Goal: Information Seeking & Learning: Learn about a topic

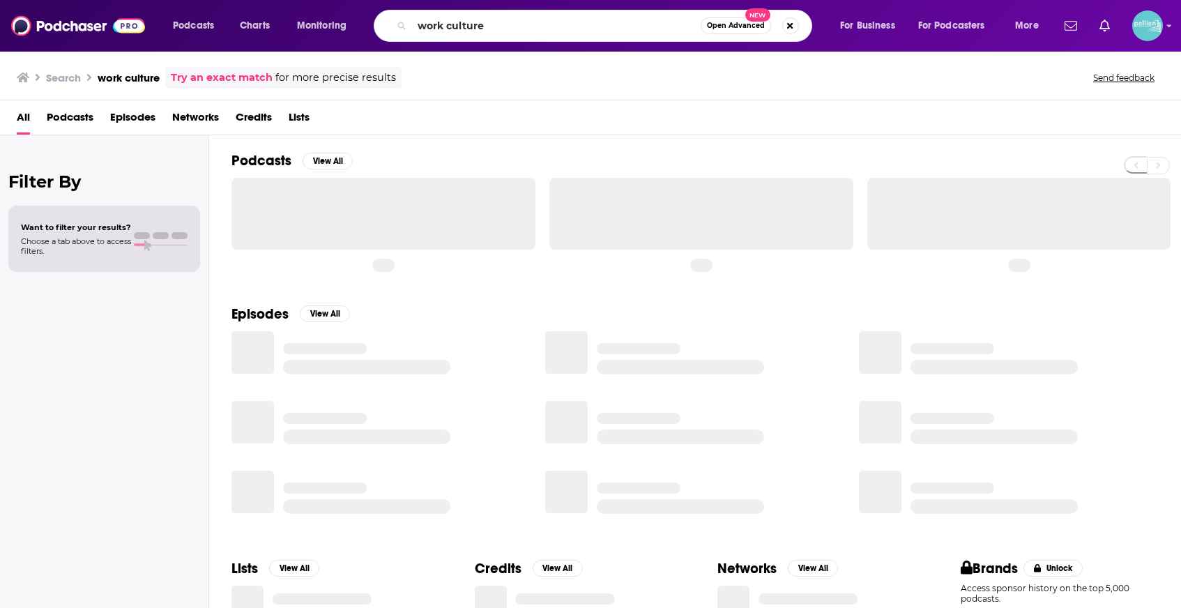
click at [558, 24] on input "work culture" at bounding box center [556, 26] width 289 height 22
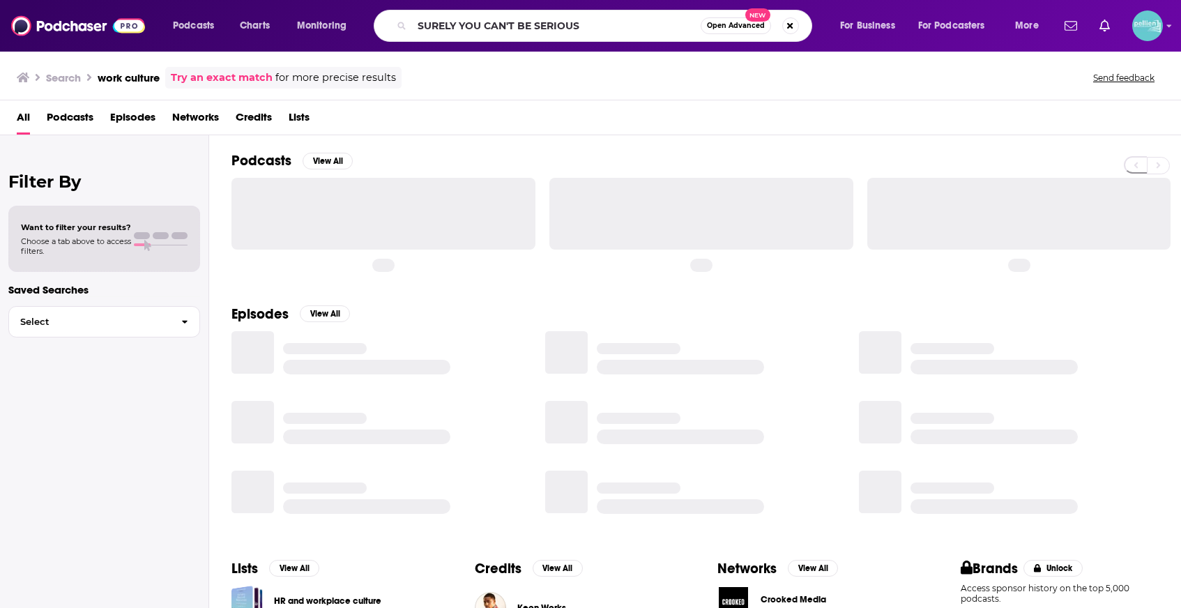
type input "SURELY YOU CAN'T BE SERIOUS"
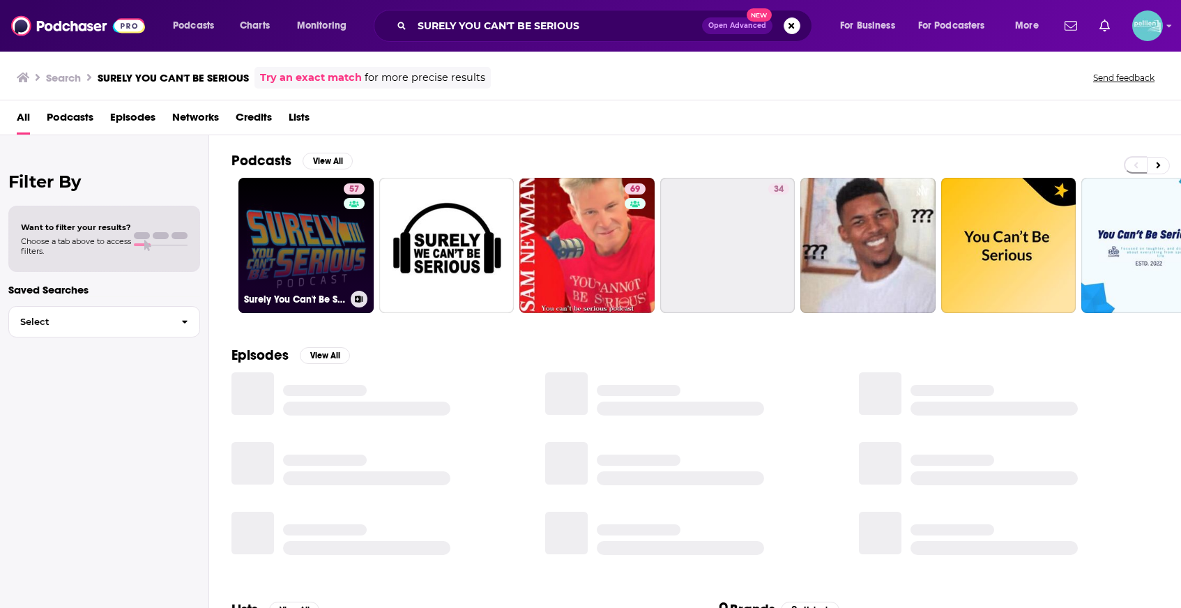
click at [280, 258] on link "57 Surely You Can't Be Serious Podcast" at bounding box center [305, 245] width 135 height 135
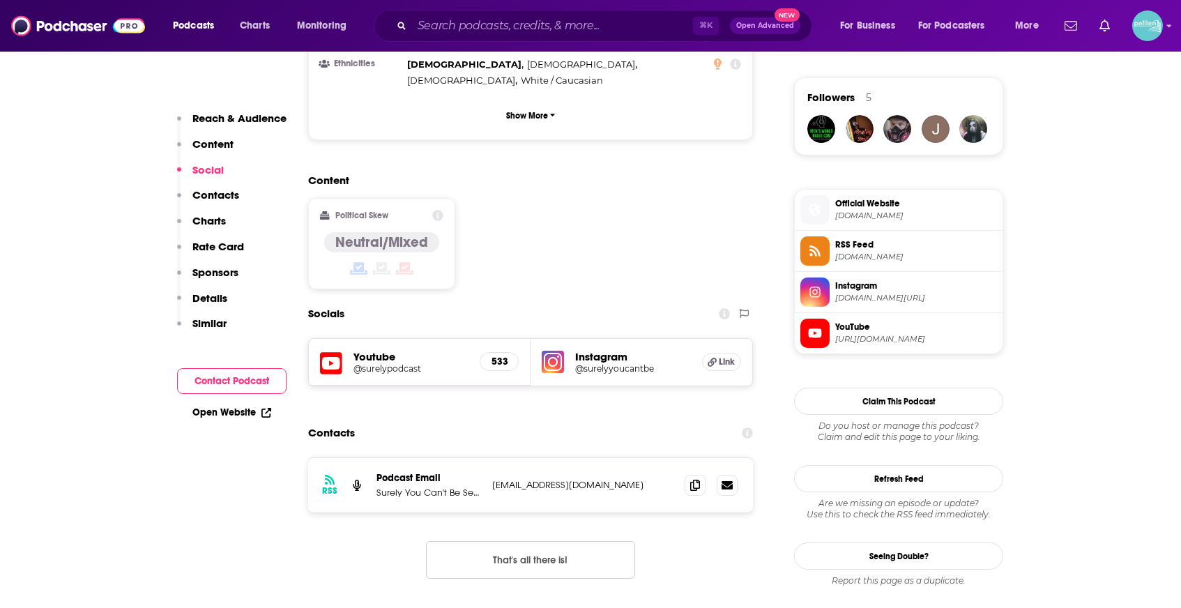
scroll to position [1015, 0]
